Goal: Navigation & Orientation: Find specific page/section

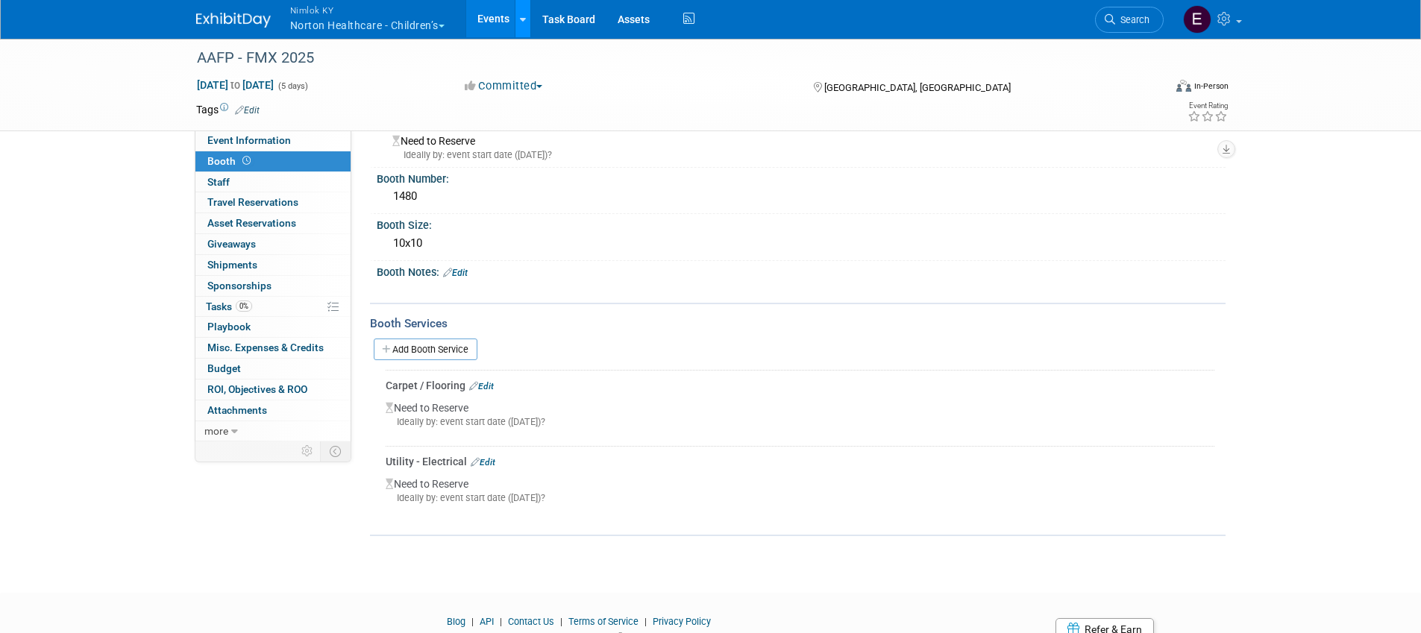
click at [523, 15] on icon at bounding box center [523, 20] width 6 height 10
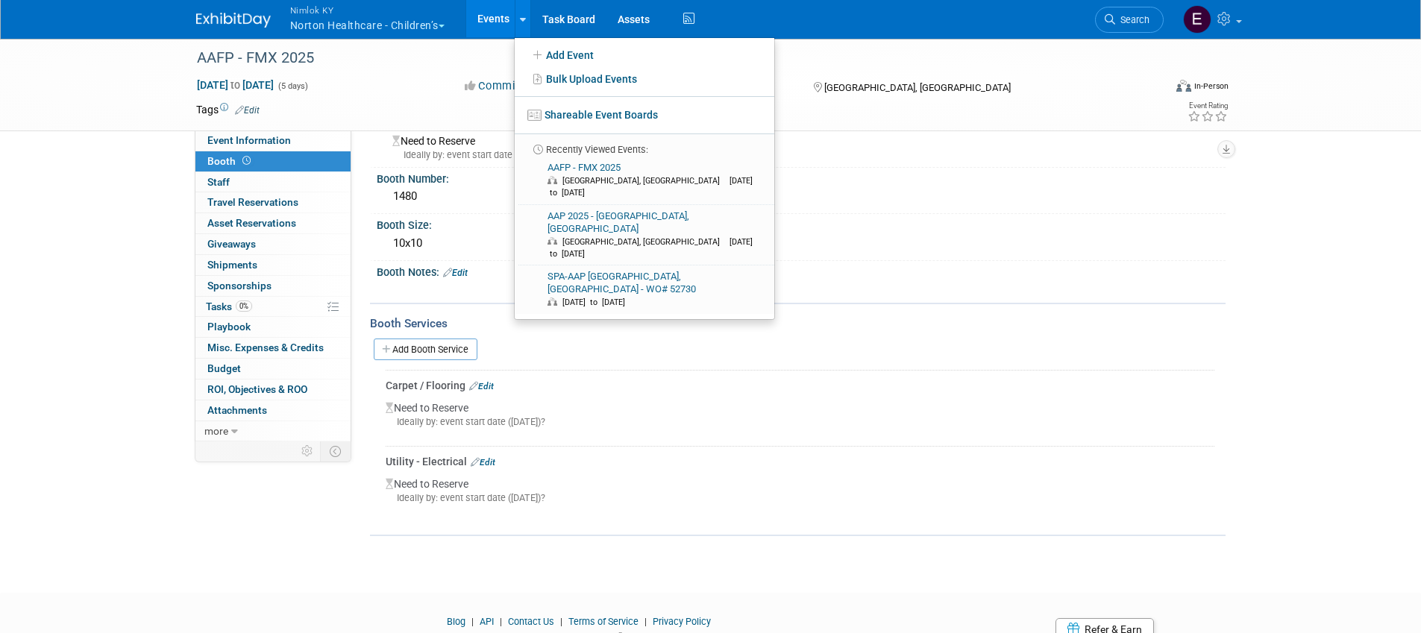
click at [494, 22] on link "Events" at bounding box center [493, 18] width 54 height 37
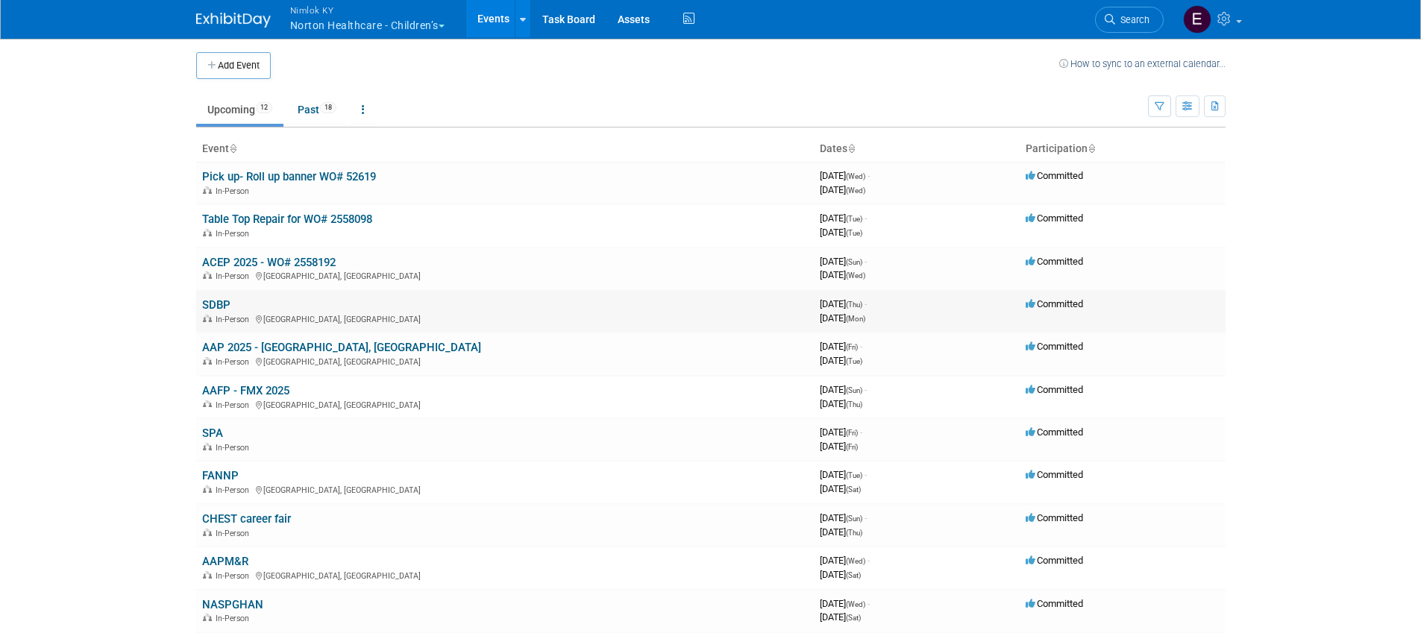
click at [217, 304] on link "SDBP" at bounding box center [216, 304] width 28 height 13
